Goal: Find specific page/section: Find specific page/section

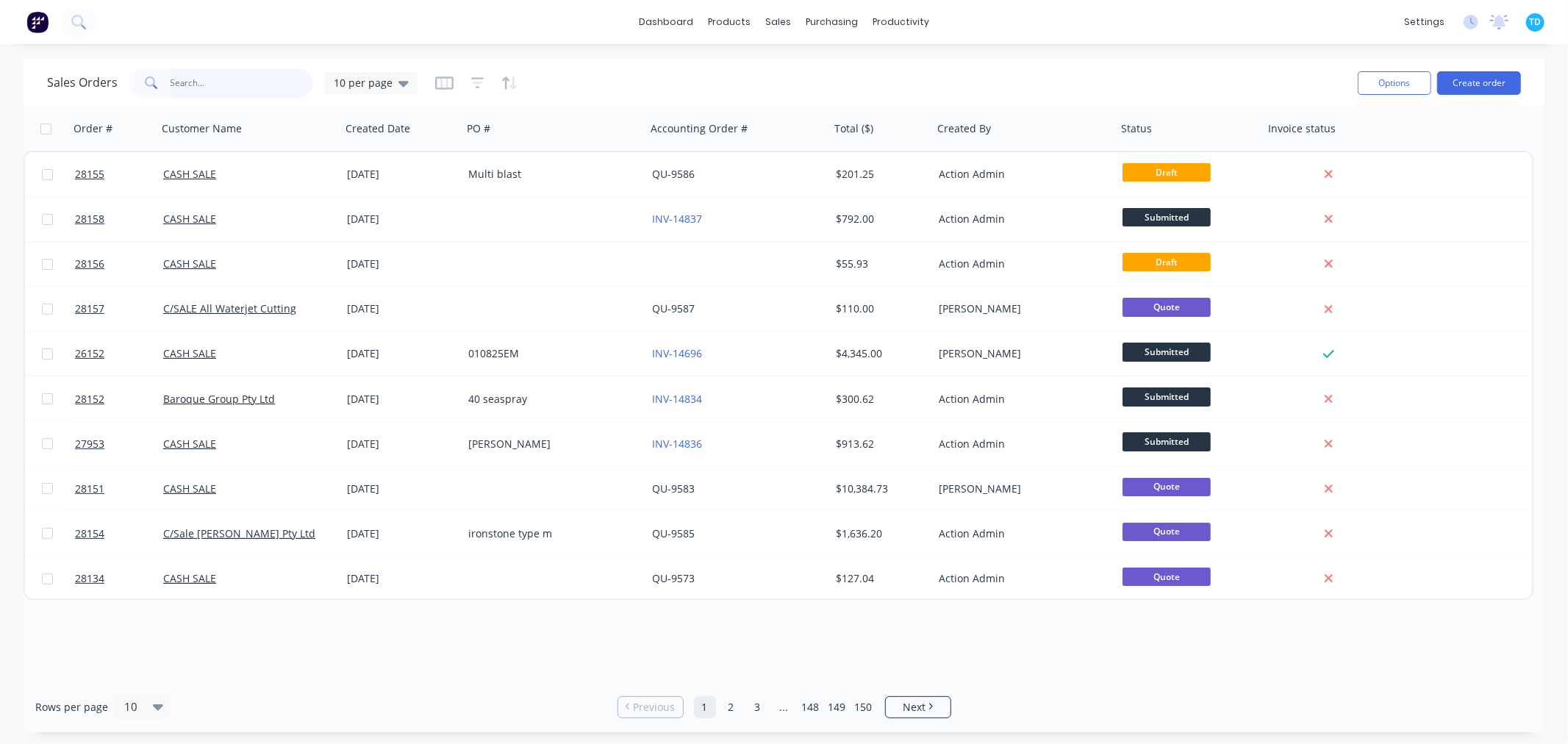
click at [196, 84] on input "text" at bounding box center [242, 83] width 144 height 29
type input "foreshore"
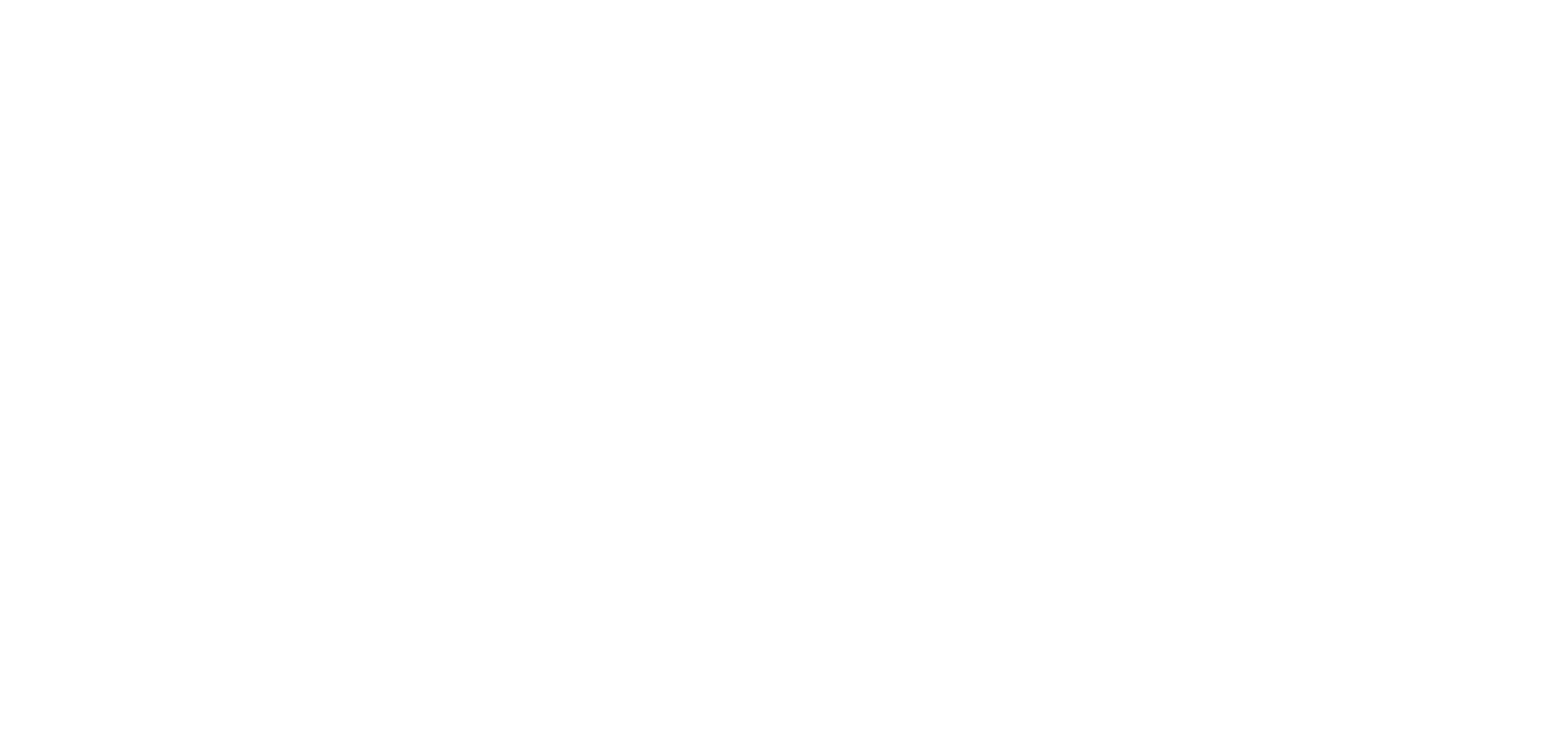
click at [691, 0] on html at bounding box center [784, 0] width 1568 height 0
drag, startPoint x: 376, startPoint y: 90, endPoint x: 384, endPoint y: 84, distance: 10.0
click at [377, 0] on html at bounding box center [784, 0] width 1568 height 0
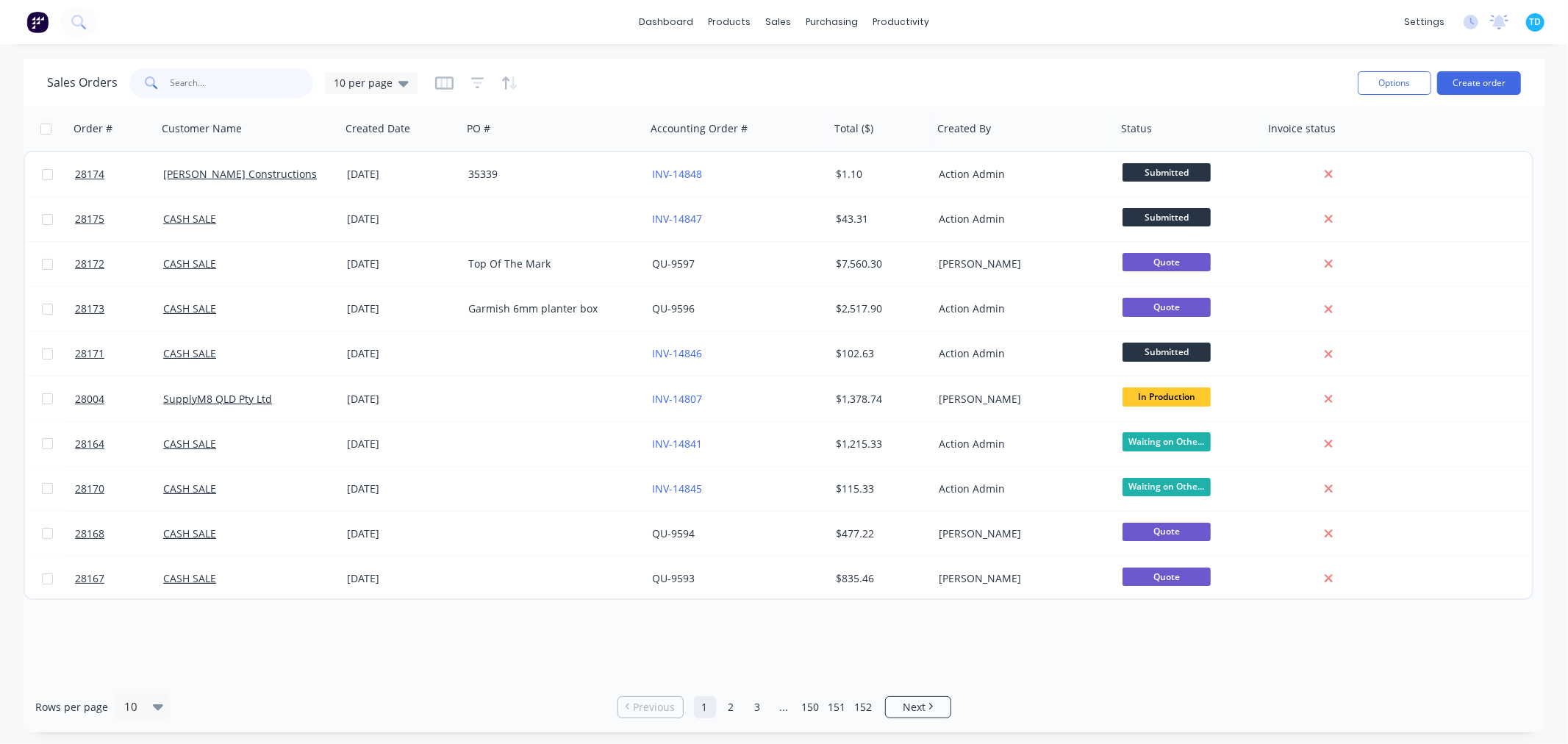
click at [203, 85] on input "text" at bounding box center [242, 83] width 144 height 29
type input "foreshore"
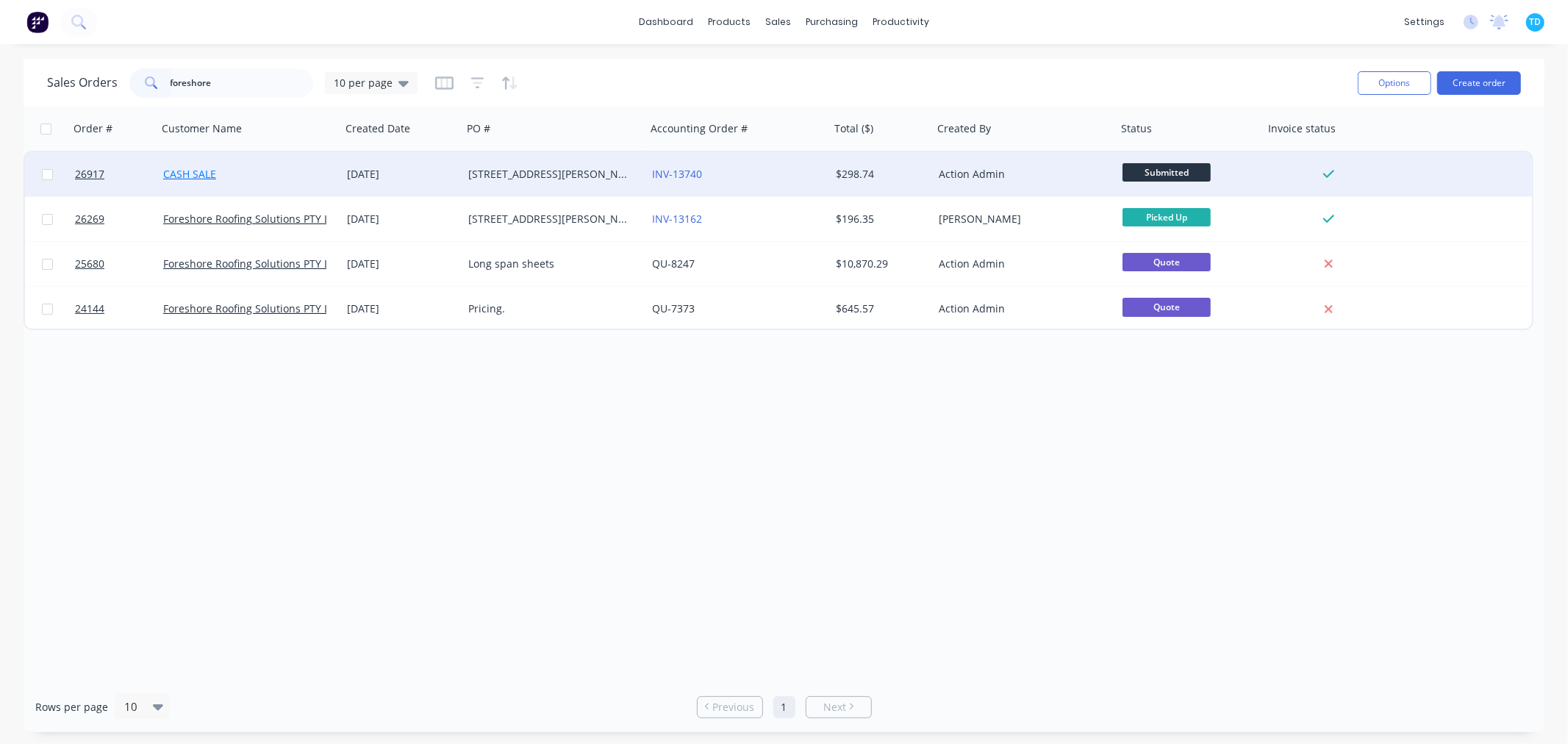
click at [192, 170] on link "CASH SALE" at bounding box center [189, 173] width 53 height 14
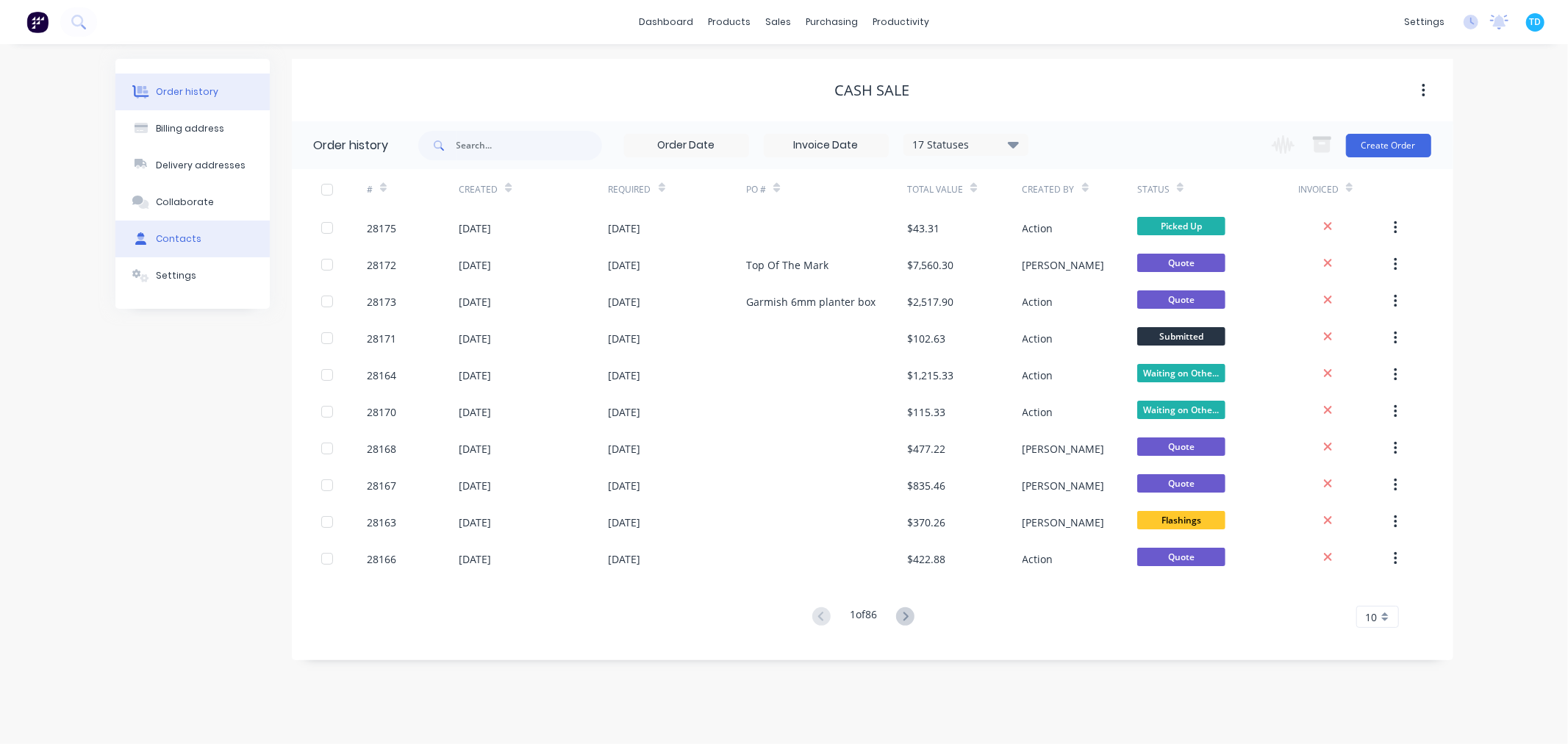
click at [174, 237] on div "Contacts" at bounding box center [178, 239] width 46 height 13
click at [181, 236] on div "Contacts" at bounding box center [178, 239] width 46 height 13
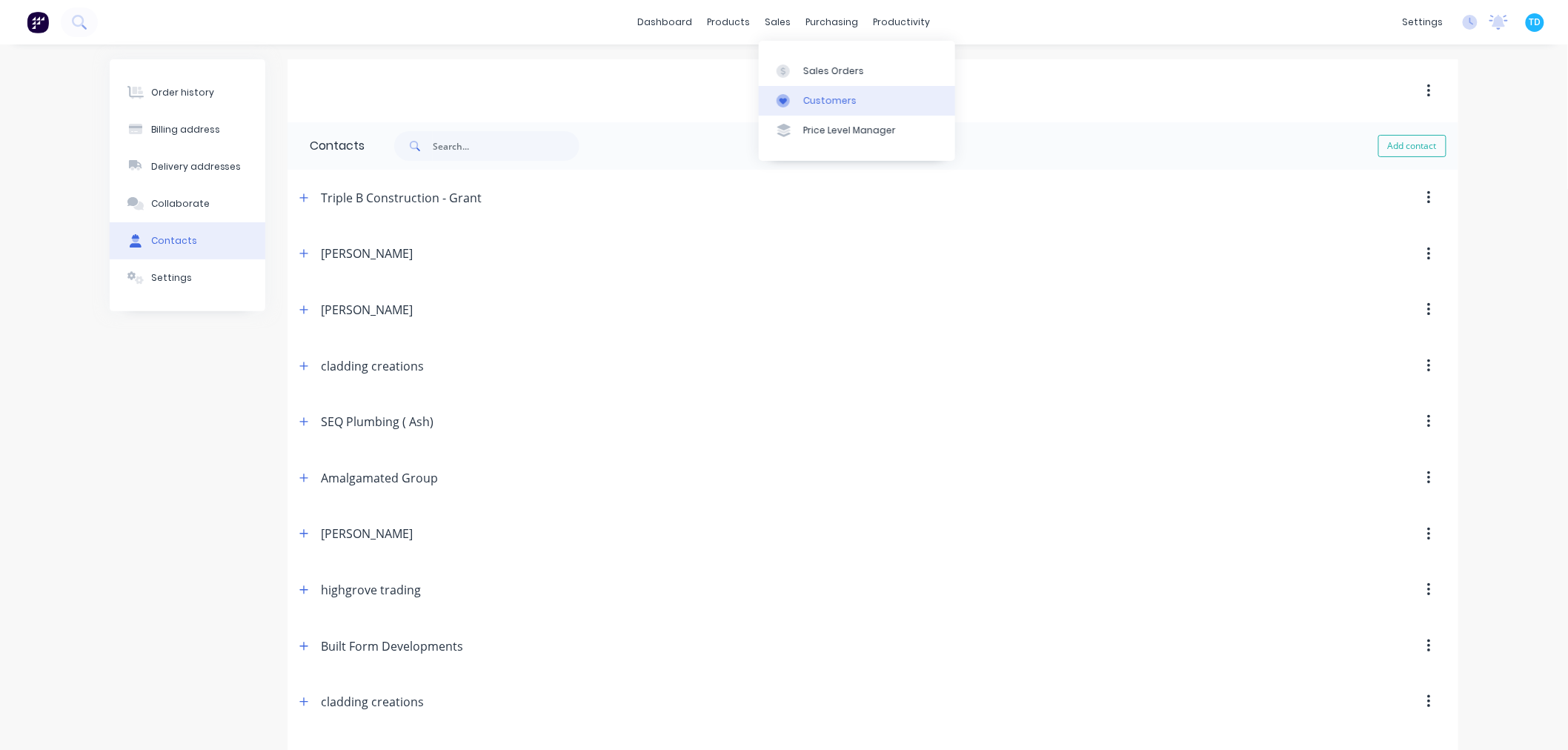
click at [836, 102] on div "Customers" at bounding box center [831, 101] width 54 height 13
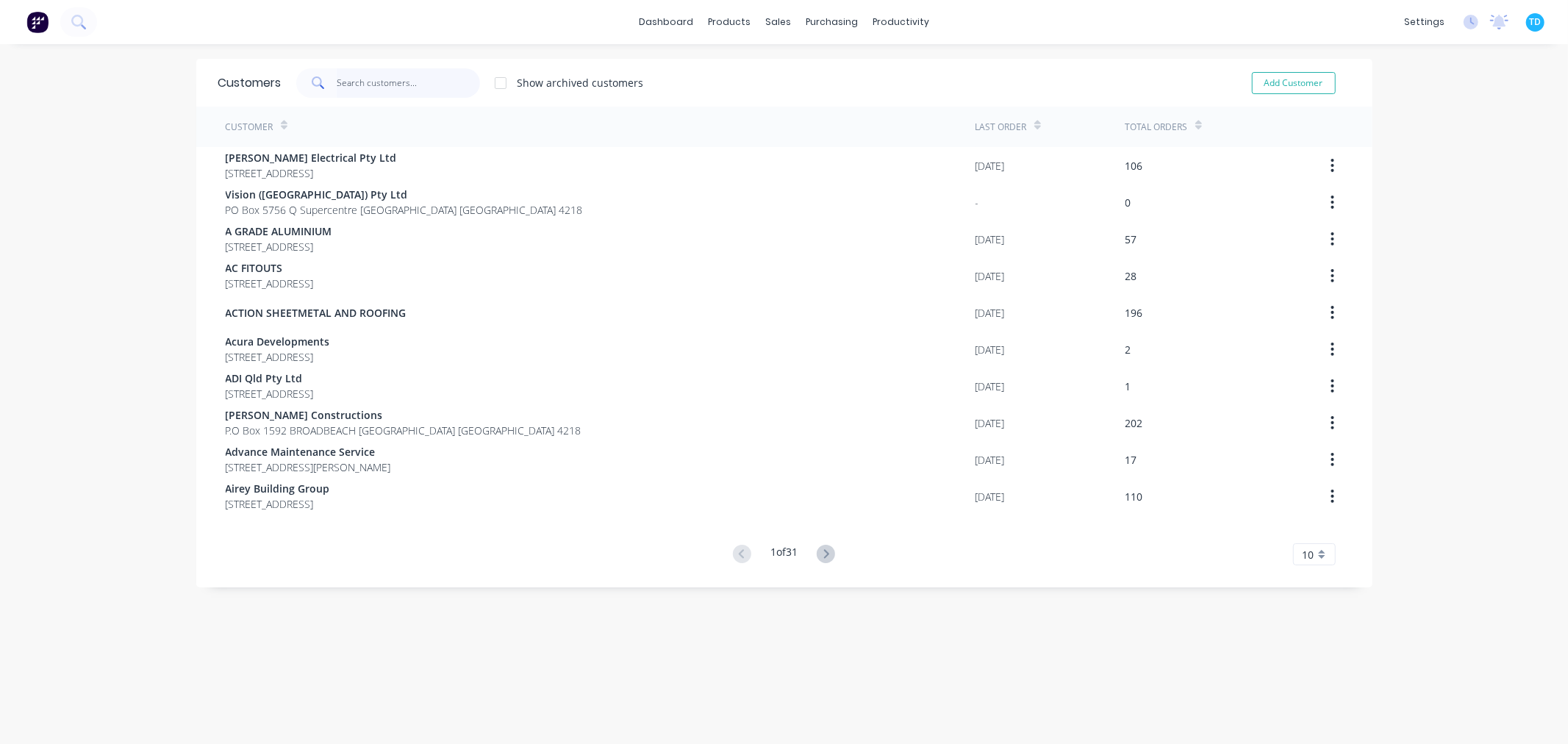
click at [372, 77] on input "text" at bounding box center [408, 83] width 144 height 29
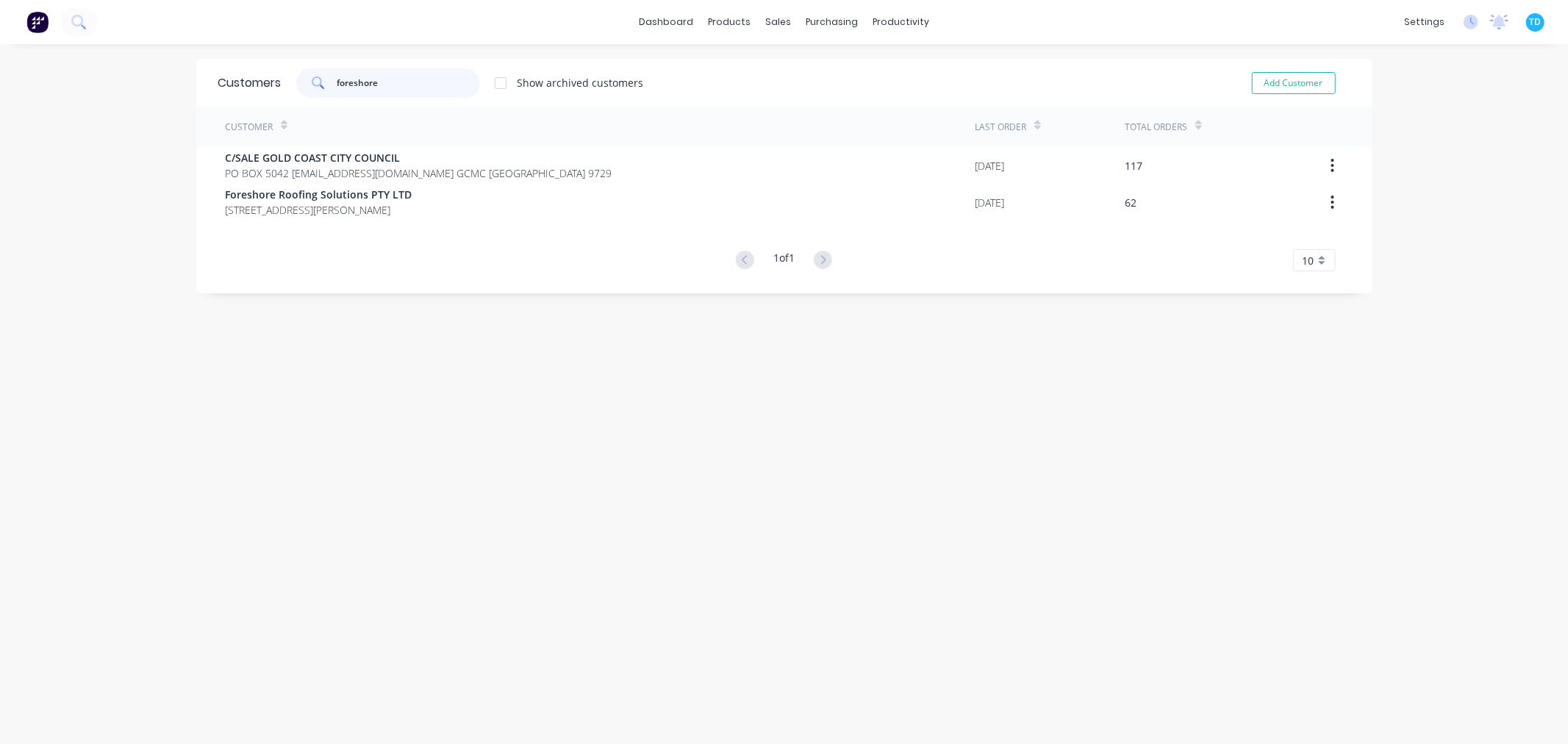
type input "foreshore"
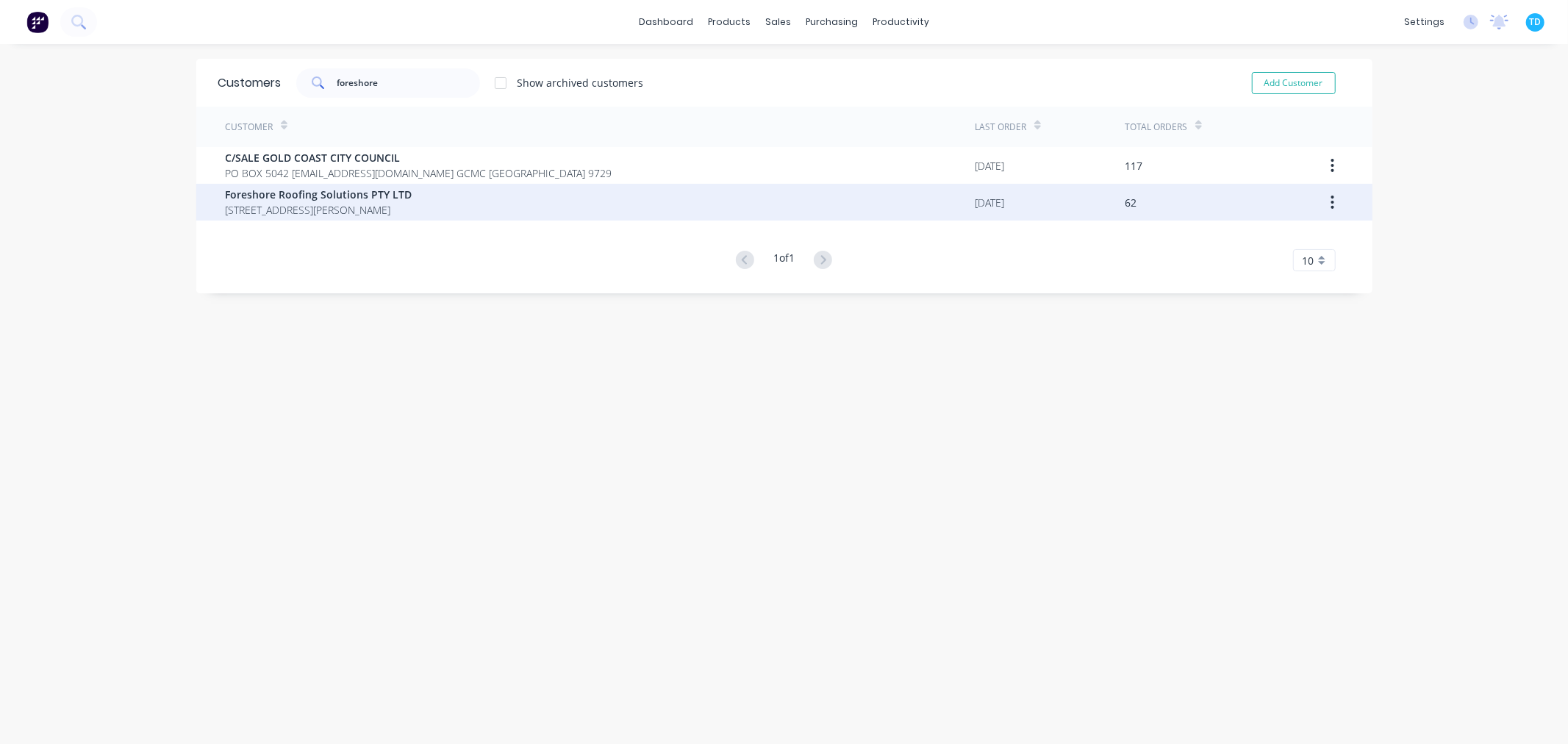
click at [343, 203] on span "34 Glenferrie Dr Robina Queensland Australia 4226" at bounding box center [319, 210] width 187 height 16
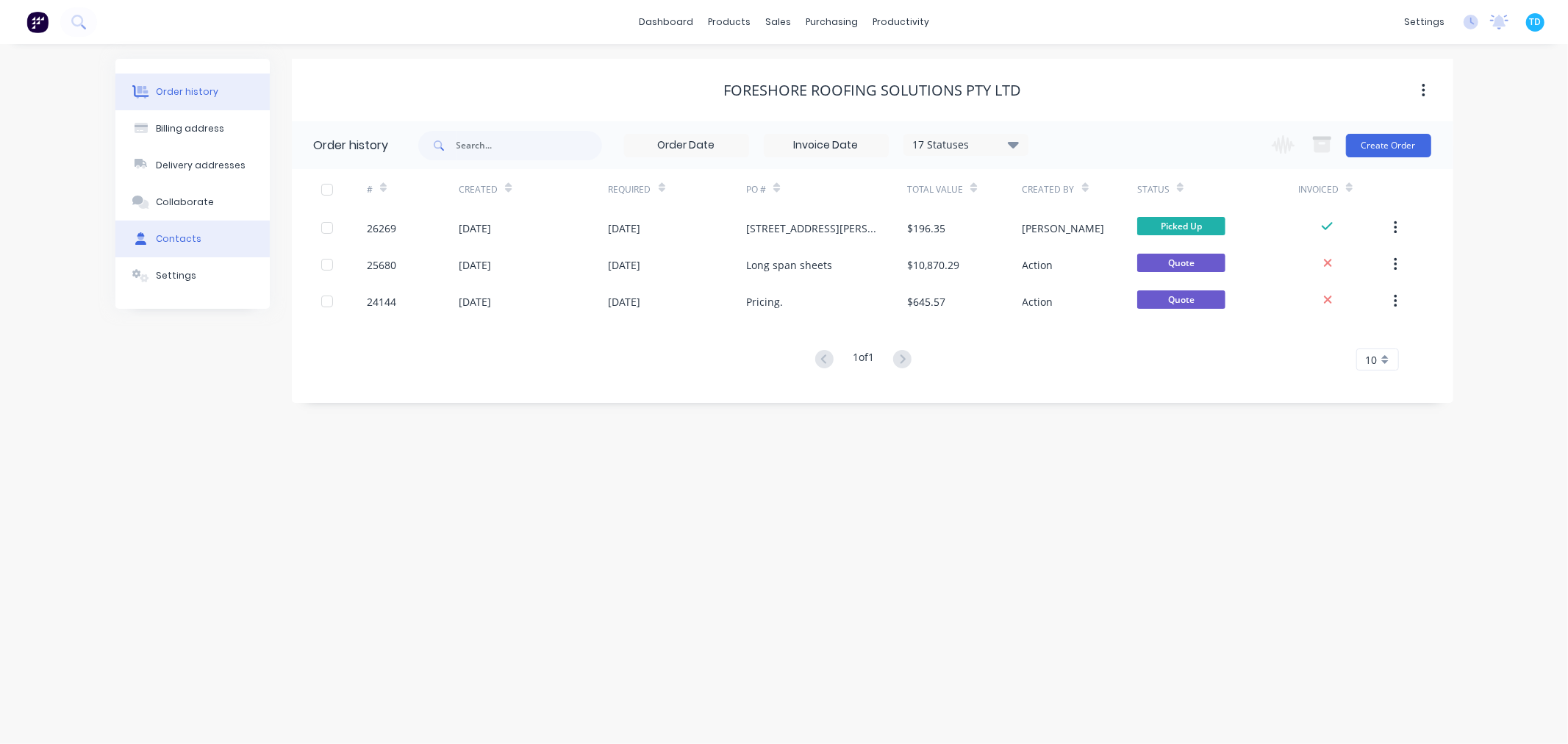
click at [188, 243] on div "Contacts" at bounding box center [178, 239] width 46 height 13
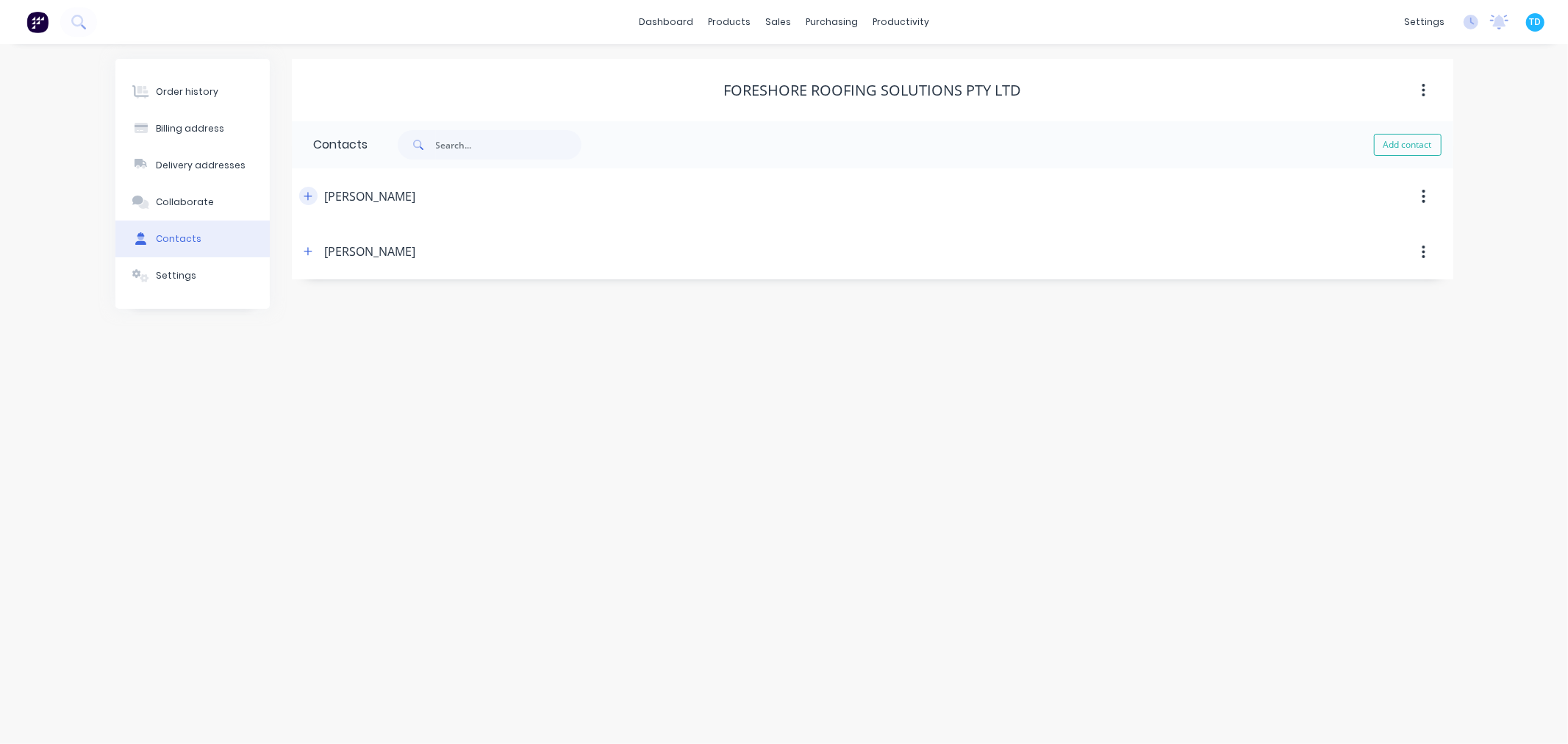
click at [309, 199] on icon "button" at bounding box center [308, 196] width 9 height 10
